Goal: Information Seeking & Learning: Learn about a topic

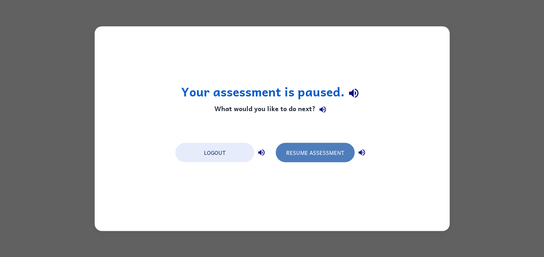
click at [293, 152] on button "Resume Assessment" at bounding box center [315, 152] width 79 height 19
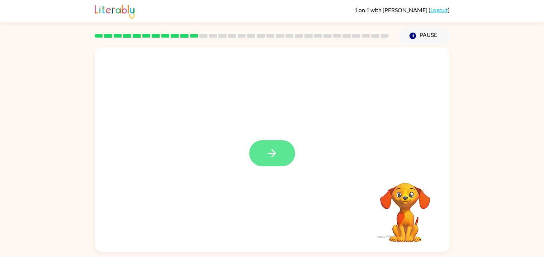
click at [268, 163] on button "button" at bounding box center [272, 153] width 46 height 26
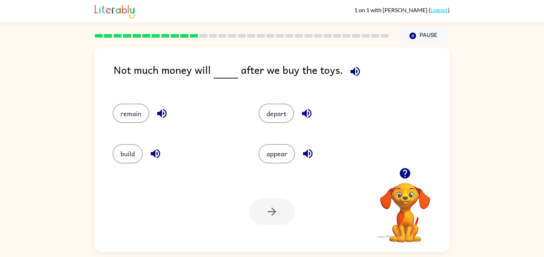
click at [209, 85] on div "Not much money will after we buy the toys." at bounding box center [282, 76] width 336 height 28
click at [122, 121] on button "remain" at bounding box center [131, 113] width 37 height 19
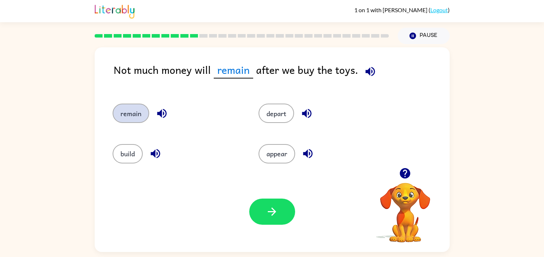
click at [122, 121] on button "remain" at bounding box center [131, 113] width 37 height 19
click at [368, 67] on icon "button" at bounding box center [370, 71] width 9 height 9
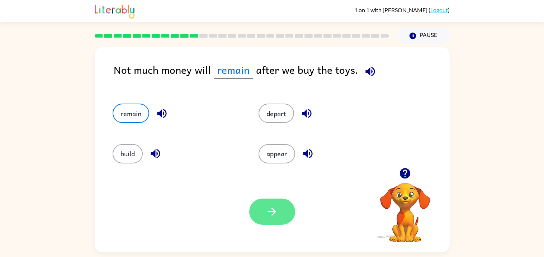
click at [271, 216] on icon "button" at bounding box center [272, 212] width 13 height 13
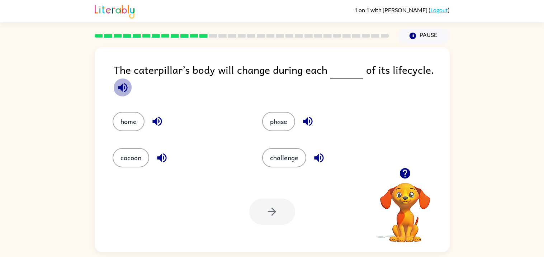
click at [122, 85] on icon "button" at bounding box center [122, 87] width 9 height 9
click at [417, 36] on button "Pause Pause" at bounding box center [424, 36] width 52 height 17
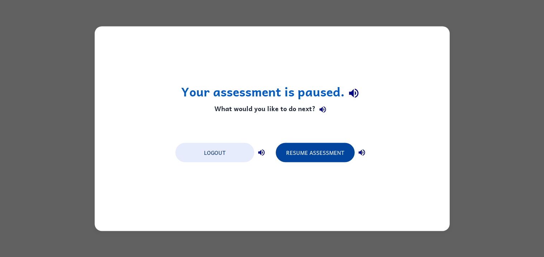
click at [320, 158] on button "Resume Assessment" at bounding box center [315, 152] width 79 height 19
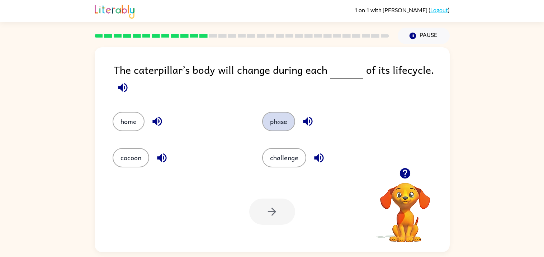
click at [274, 122] on button "phase" at bounding box center [278, 121] width 33 height 19
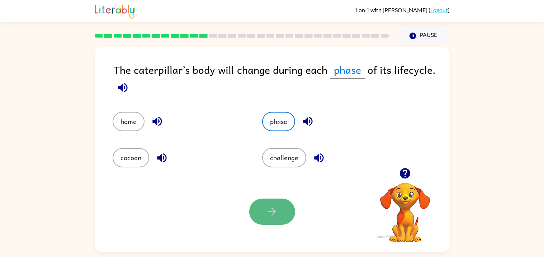
click at [275, 219] on button "button" at bounding box center [272, 212] width 46 height 26
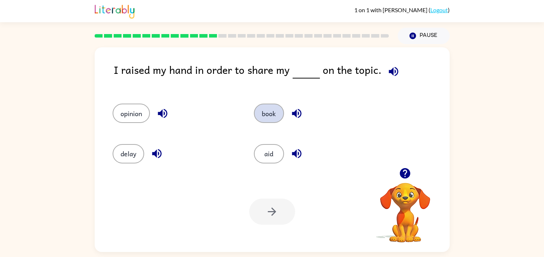
click at [268, 119] on button "book" at bounding box center [269, 113] width 30 height 19
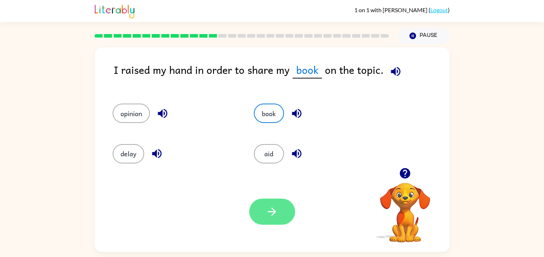
click at [270, 225] on button "button" at bounding box center [272, 212] width 46 height 26
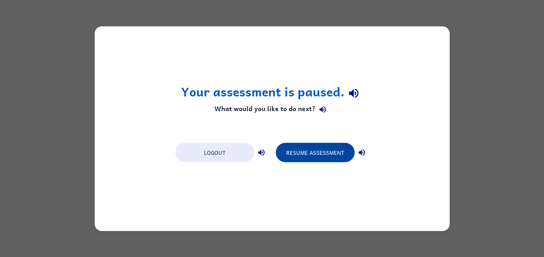
click at [305, 149] on button "Resume Assessment" at bounding box center [315, 152] width 79 height 19
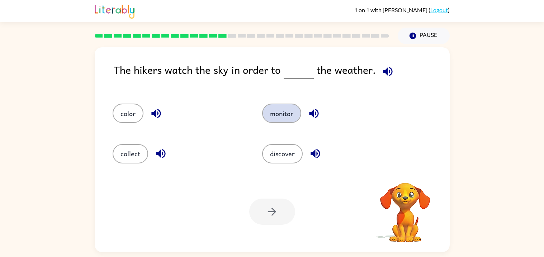
click at [289, 119] on button "monitor" at bounding box center [281, 113] width 39 height 19
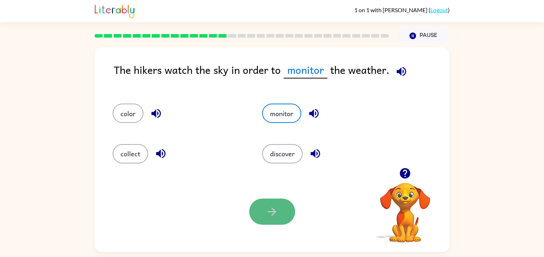
click at [278, 213] on icon "button" at bounding box center [272, 212] width 13 height 13
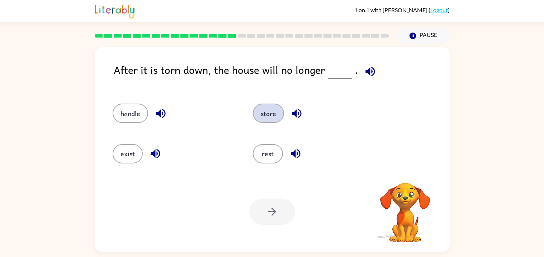
click at [277, 111] on button "store" at bounding box center [268, 113] width 31 height 19
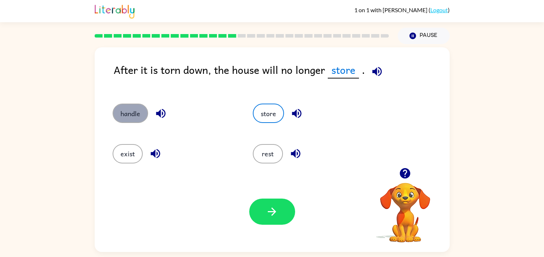
click at [121, 115] on button "handle" at bounding box center [131, 113] width 36 height 19
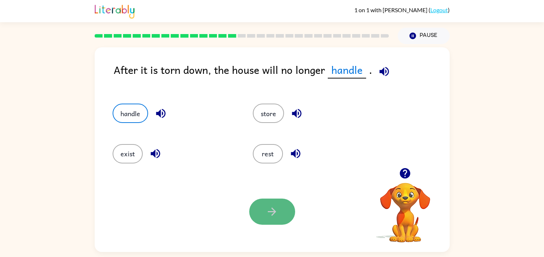
click at [275, 219] on button "button" at bounding box center [272, 212] width 46 height 26
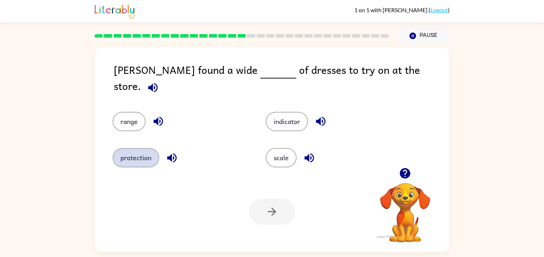
click at [139, 155] on button "protection" at bounding box center [136, 157] width 47 height 19
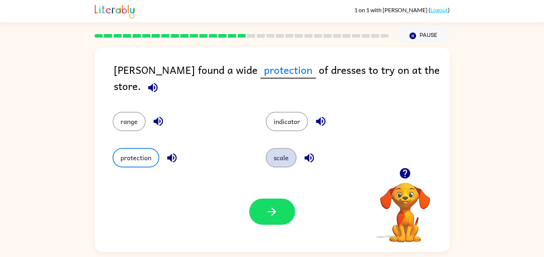
click at [275, 163] on button "scale" at bounding box center [281, 157] width 31 height 19
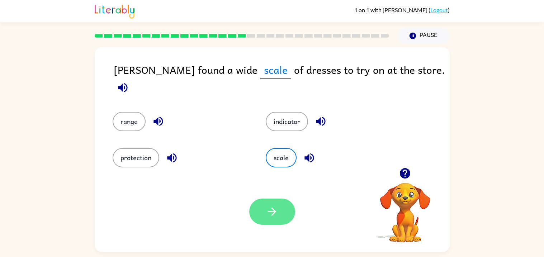
click at [273, 204] on button "button" at bounding box center [272, 212] width 46 height 26
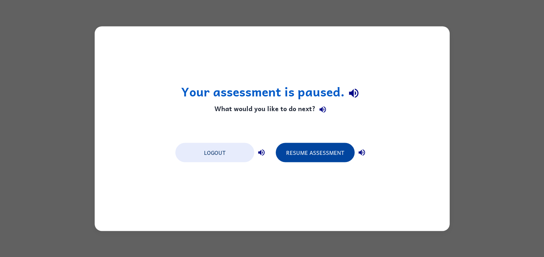
click at [302, 147] on button "Resume Assessment" at bounding box center [315, 152] width 79 height 19
click at [311, 157] on button "Resume Assessment" at bounding box center [315, 152] width 79 height 19
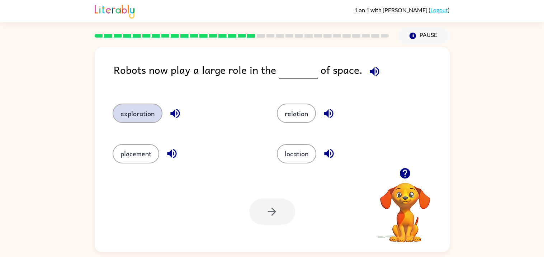
click at [137, 113] on button "exploration" at bounding box center [138, 113] width 50 height 19
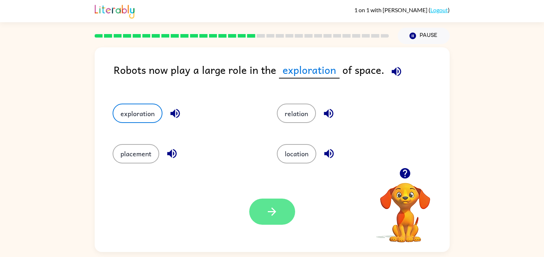
click at [272, 213] on icon "button" at bounding box center [272, 212] width 13 height 13
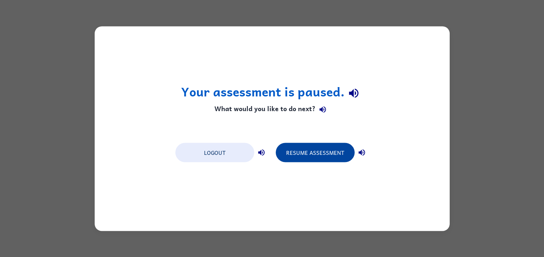
click at [325, 162] on button "Resume Assessment" at bounding box center [315, 152] width 79 height 19
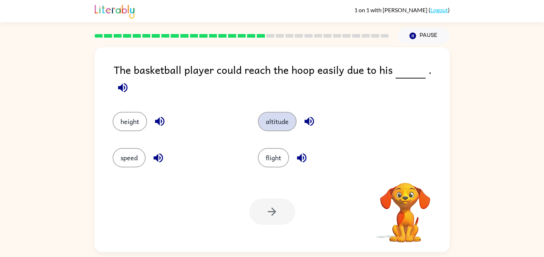
click at [265, 118] on button "altitude" at bounding box center [277, 121] width 39 height 19
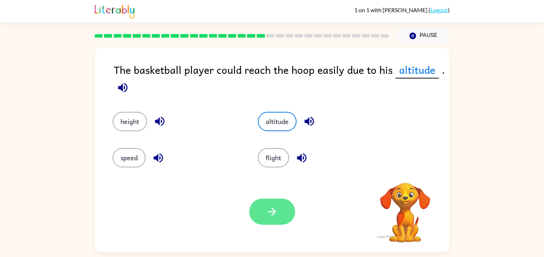
click at [277, 213] on icon "button" at bounding box center [272, 212] width 13 height 13
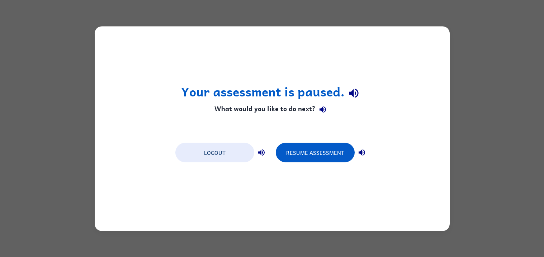
click at [322, 138] on div "Your assessment is paused. What would you like to do next? Logout Resume Assess…" at bounding box center [272, 128] width 355 height 205
click at [322, 148] on button "Resume Assessment" at bounding box center [315, 152] width 79 height 19
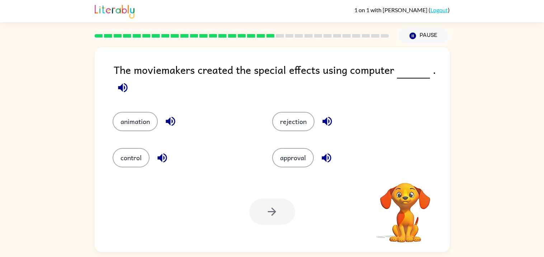
click at [292, 109] on div "rejection" at bounding box center [339, 116] width 160 height 36
click at [297, 119] on button "rejection" at bounding box center [293, 121] width 42 height 19
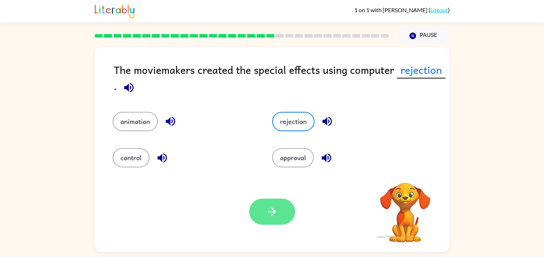
click at [280, 215] on button "button" at bounding box center [272, 212] width 46 height 26
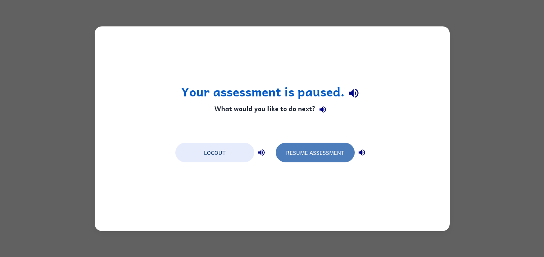
click at [294, 152] on button "Resume Assessment" at bounding box center [315, 152] width 79 height 19
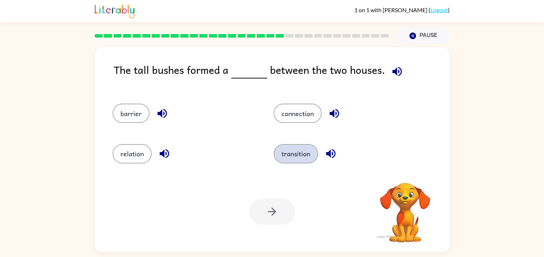
click at [289, 155] on button "transition" at bounding box center [296, 153] width 44 height 19
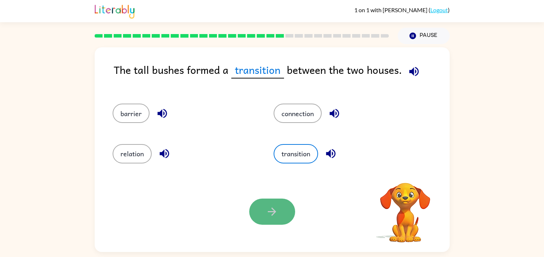
click at [277, 220] on button "button" at bounding box center [272, 212] width 46 height 26
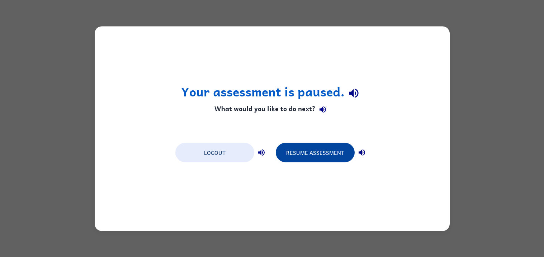
click at [312, 151] on button "Resume Assessment" at bounding box center [315, 152] width 79 height 19
click at [330, 149] on button "Resume Assessment" at bounding box center [315, 152] width 79 height 19
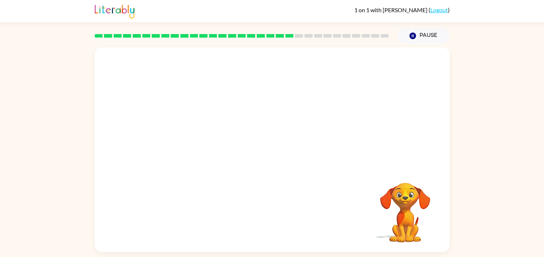
click at [312, 115] on video "Your browser must support playing .mp4 files to use Literably. Please try using…" at bounding box center [272, 107] width 355 height 121
click at [312, 112] on video "Your browser must support playing .mp4 files to use Literably. Please try using…" at bounding box center [272, 107] width 355 height 121
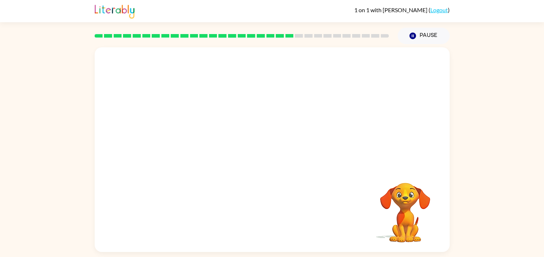
click at [312, 112] on video "Your browser must support playing .mp4 files to use Literably. Please try using…" at bounding box center [272, 107] width 355 height 121
click at [312, 110] on video "Your browser must support playing .mp4 files to use Literably. Please try using…" at bounding box center [272, 107] width 355 height 121
click at [209, 140] on div at bounding box center [272, 149] width 355 height 205
click at [278, 159] on icon "button" at bounding box center [272, 153] width 13 height 13
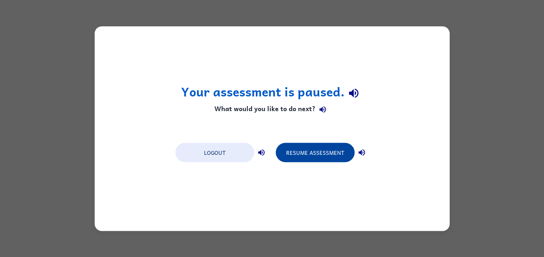
click at [320, 143] on button "Resume Assessment" at bounding box center [315, 152] width 79 height 19
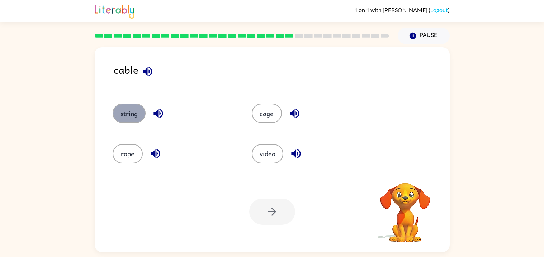
click at [121, 111] on button "string" at bounding box center [129, 113] width 33 height 19
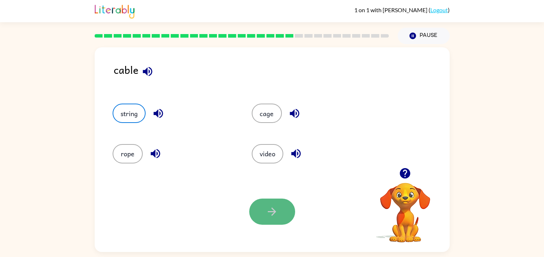
click at [268, 213] on icon "button" at bounding box center [272, 212] width 13 height 13
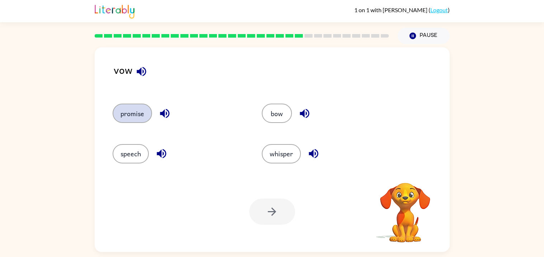
click at [124, 114] on button "promise" at bounding box center [132, 113] width 39 height 19
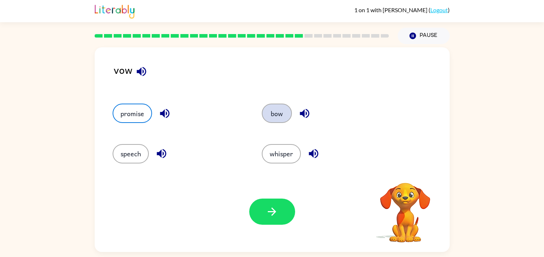
click at [280, 112] on button "bow" at bounding box center [277, 113] width 30 height 19
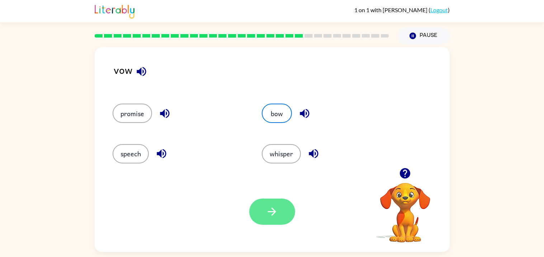
click at [275, 216] on icon "button" at bounding box center [272, 212] width 13 height 13
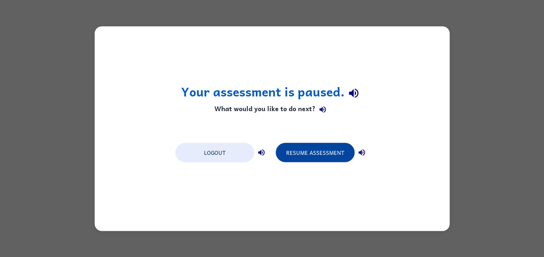
click at [307, 156] on button "Resume Assessment" at bounding box center [315, 152] width 79 height 19
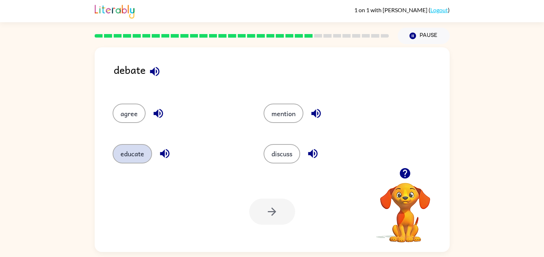
click at [139, 157] on button "educate" at bounding box center [132, 153] width 39 height 19
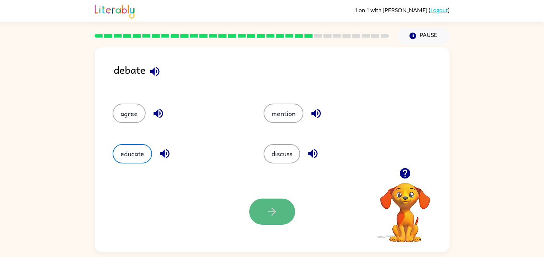
click at [277, 207] on icon "button" at bounding box center [272, 212] width 13 height 13
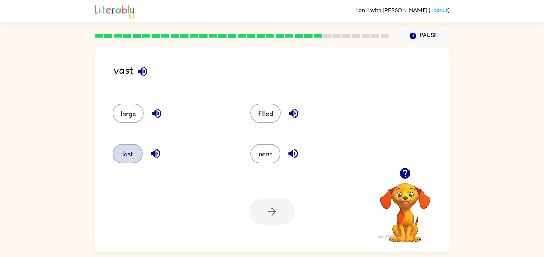
click at [137, 155] on button "last" at bounding box center [128, 153] width 30 height 19
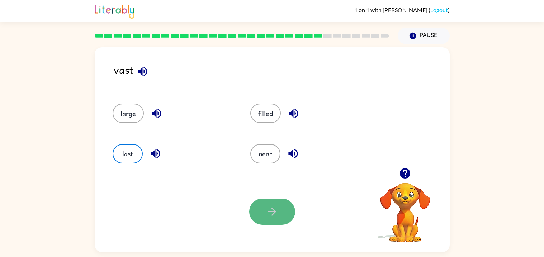
click at [273, 213] on icon "button" at bounding box center [272, 212] width 13 height 13
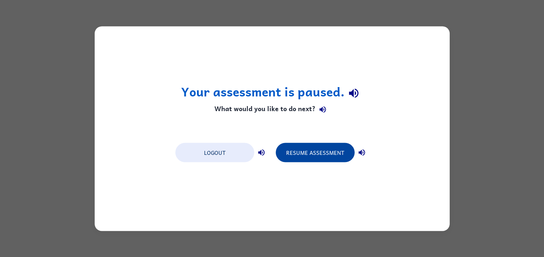
click at [295, 147] on button "Resume Assessment" at bounding box center [315, 152] width 79 height 19
click at [331, 152] on button "Resume Assessment" at bounding box center [315, 152] width 79 height 19
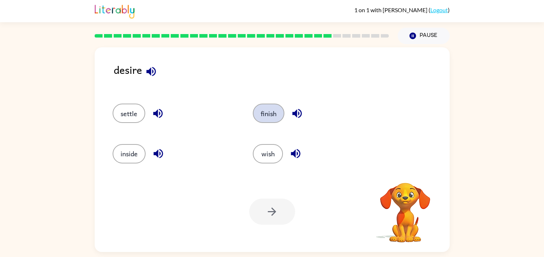
click at [264, 106] on button "finish" at bounding box center [269, 113] width 32 height 19
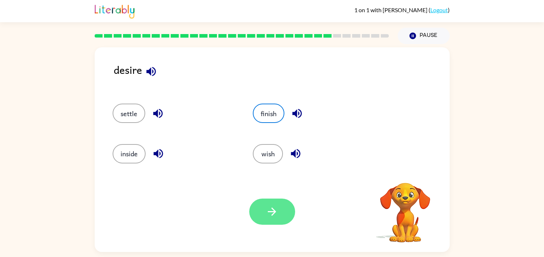
click at [286, 211] on button "button" at bounding box center [272, 212] width 46 height 26
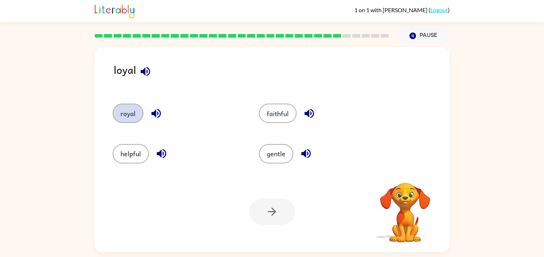
click at [134, 119] on button "royal" at bounding box center [128, 113] width 31 height 19
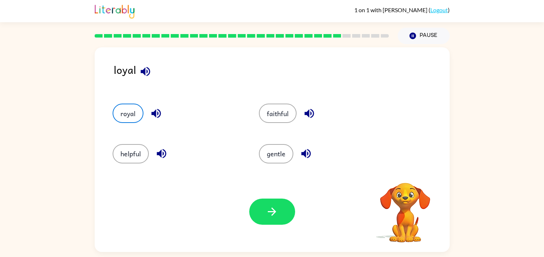
click at [274, 210] on icon "button" at bounding box center [272, 212] width 8 height 8
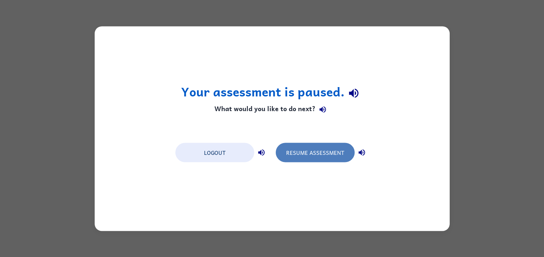
click at [334, 159] on button "Resume Assessment" at bounding box center [315, 152] width 79 height 19
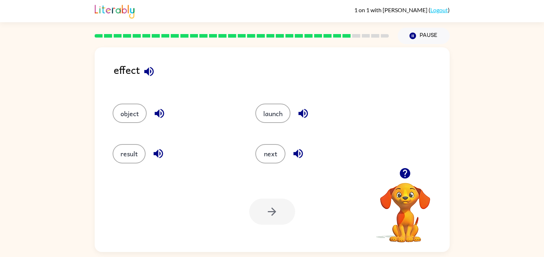
click at [122, 143] on div "result" at bounding box center [170, 151] width 143 height 40
click at [130, 113] on button "object" at bounding box center [130, 113] width 34 height 19
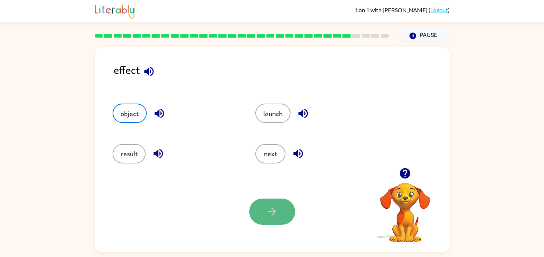
click at [264, 217] on button "button" at bounding box center [272, 212] width 46 height 26
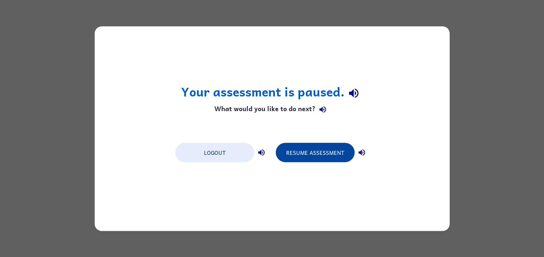
click at [297, 152] on button "Resume Assessment" at bounding box center [315, 152] width 79 height 19
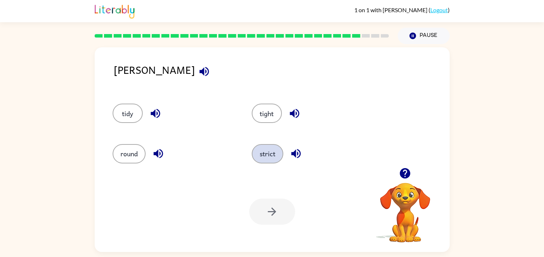
click at [268, 151] on button "strict" at bounding box center [268, 153] width 32 height 19
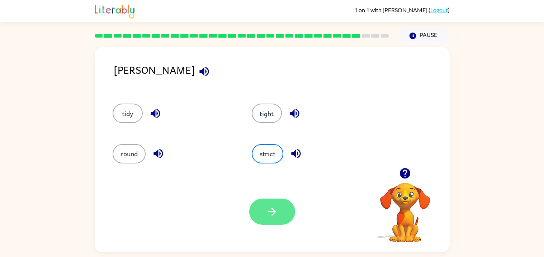
click at [272, 207] on icon "button" at bounding box center [272, 212] width 13 height 13
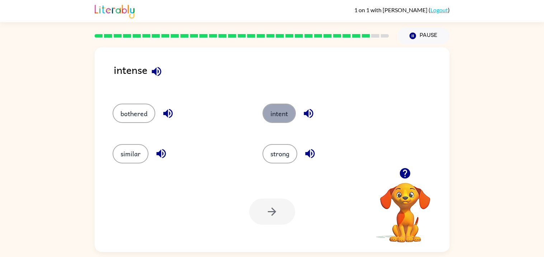
click at [282, 118] on button "intent" at bounding box center [279, 113] width 33 height 19
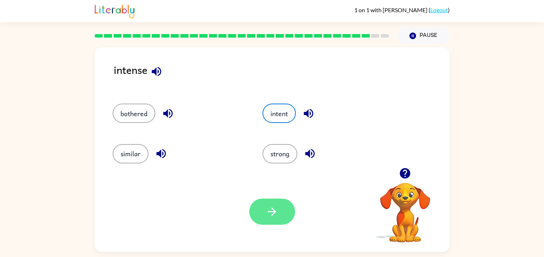
click at [266, 213] on icon "button" at bounding box center [272, 212] width 13 height 13
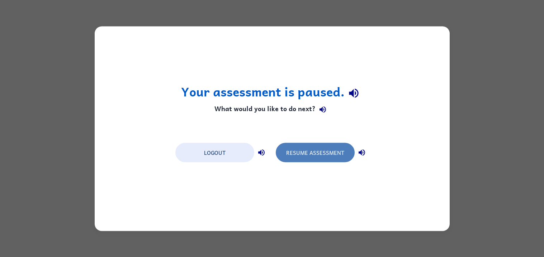
click at [300, 155] on button "Resume Assessment" at bounding box center [315, 152] width 79 height 19
click at [299, 151] on button "Resume Assessment" at bounding box center [315, 152] width 79 height 19
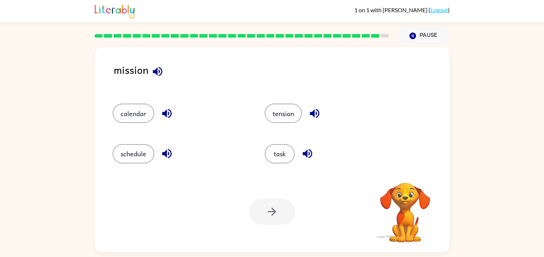
click at [299, 151] on button "button" at bounding box center [307, 154] width 18 height 18
click at [273, 114] on button "tension" at bounding box center [283, 113] width 37 height 19
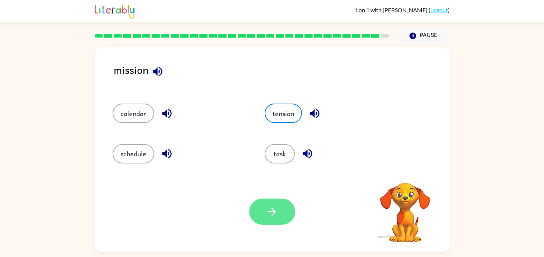
click at [273, 209] on icon "button" at bounding box center [272, 212] width 8 height 8
